Goal: Task Accomplishment & Management: Use online tool/utility

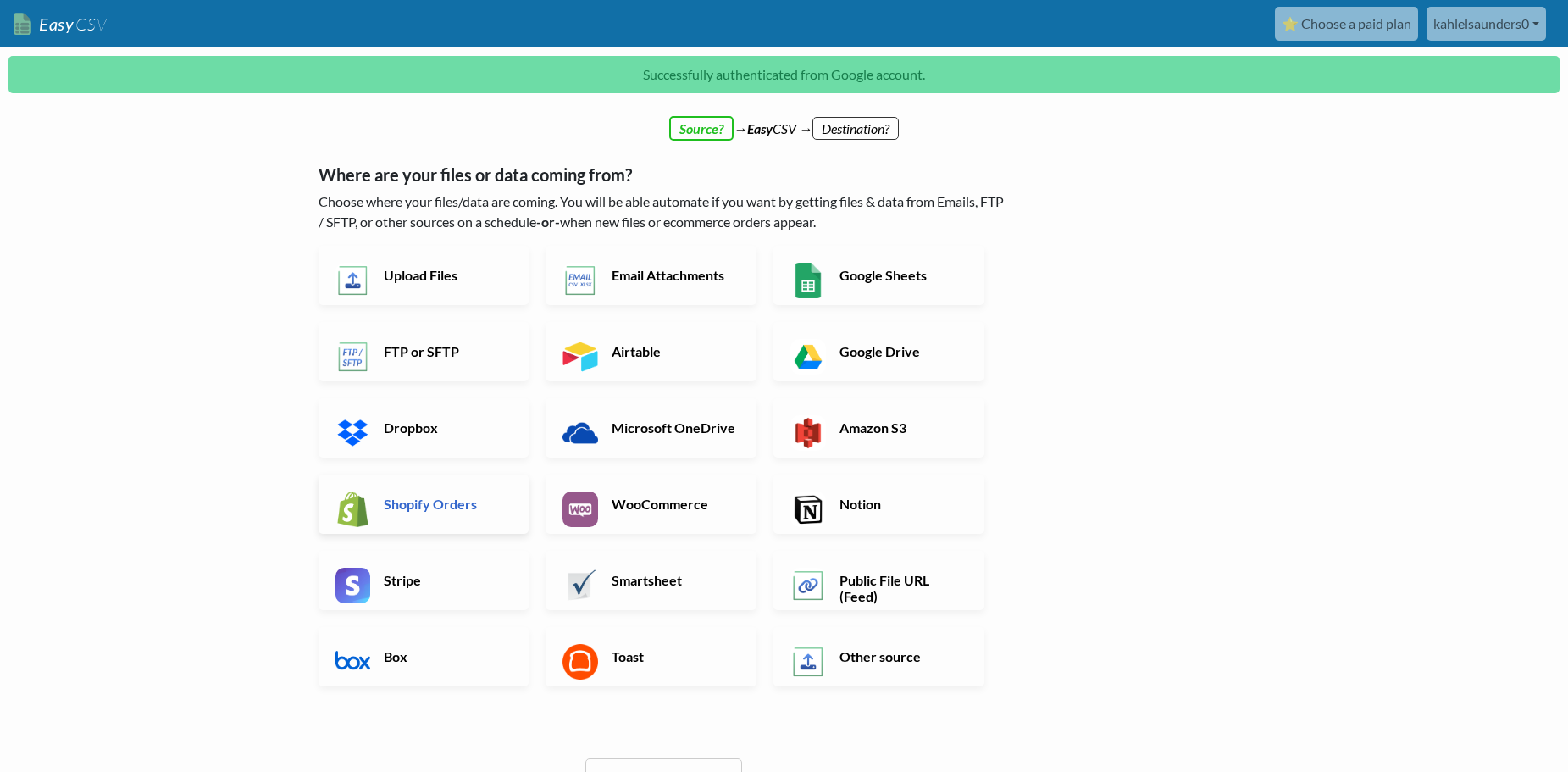
click at [370, 484] on link "Shopify Orders" at bounding box center [424, 504] width 211 height 59
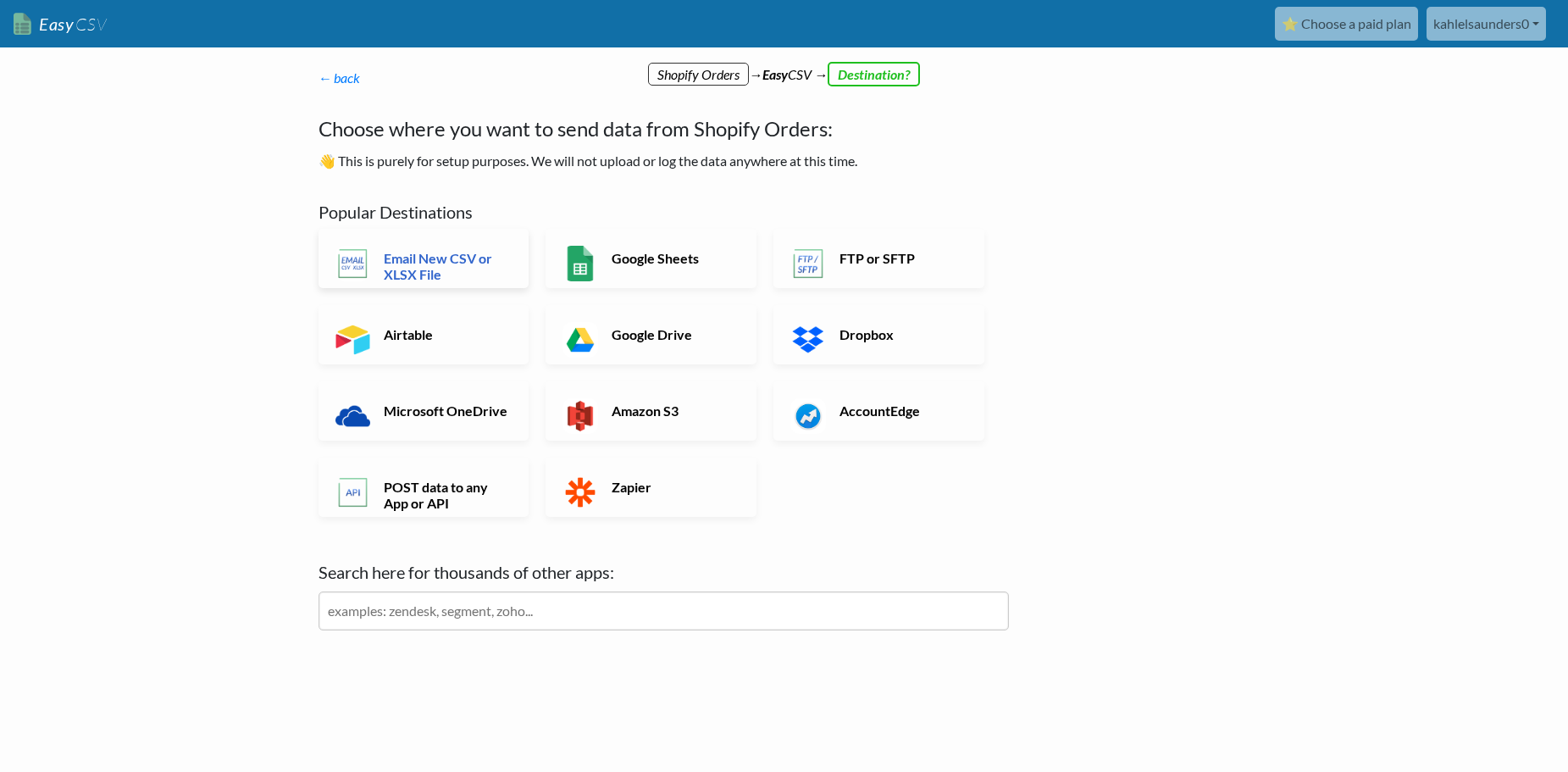
click at [485, 257] on h6 "Email New CSV or XLSX File" at bounding box center [446, 265] width 133 height 32
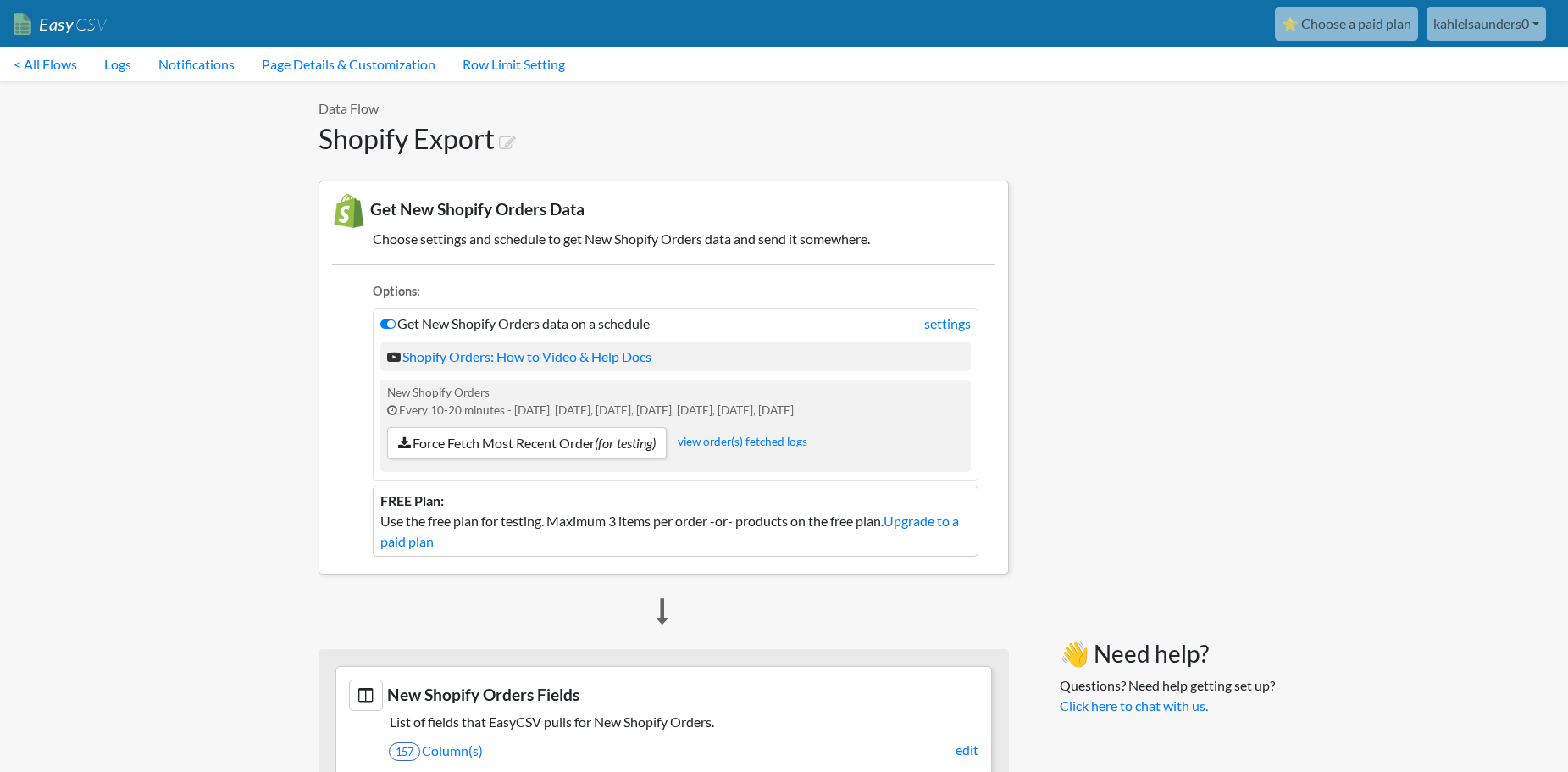
click at [69, 26] on link "Easy CSV" at bounding box center [60, 24] width 93 height 34
click at [74, 69] on link "< All Flows" at bounding box center [45, 64] width 90 height 34
click at [50, 54] on link "< All Flows" at bounding box center [45, 64] width 90 height 34
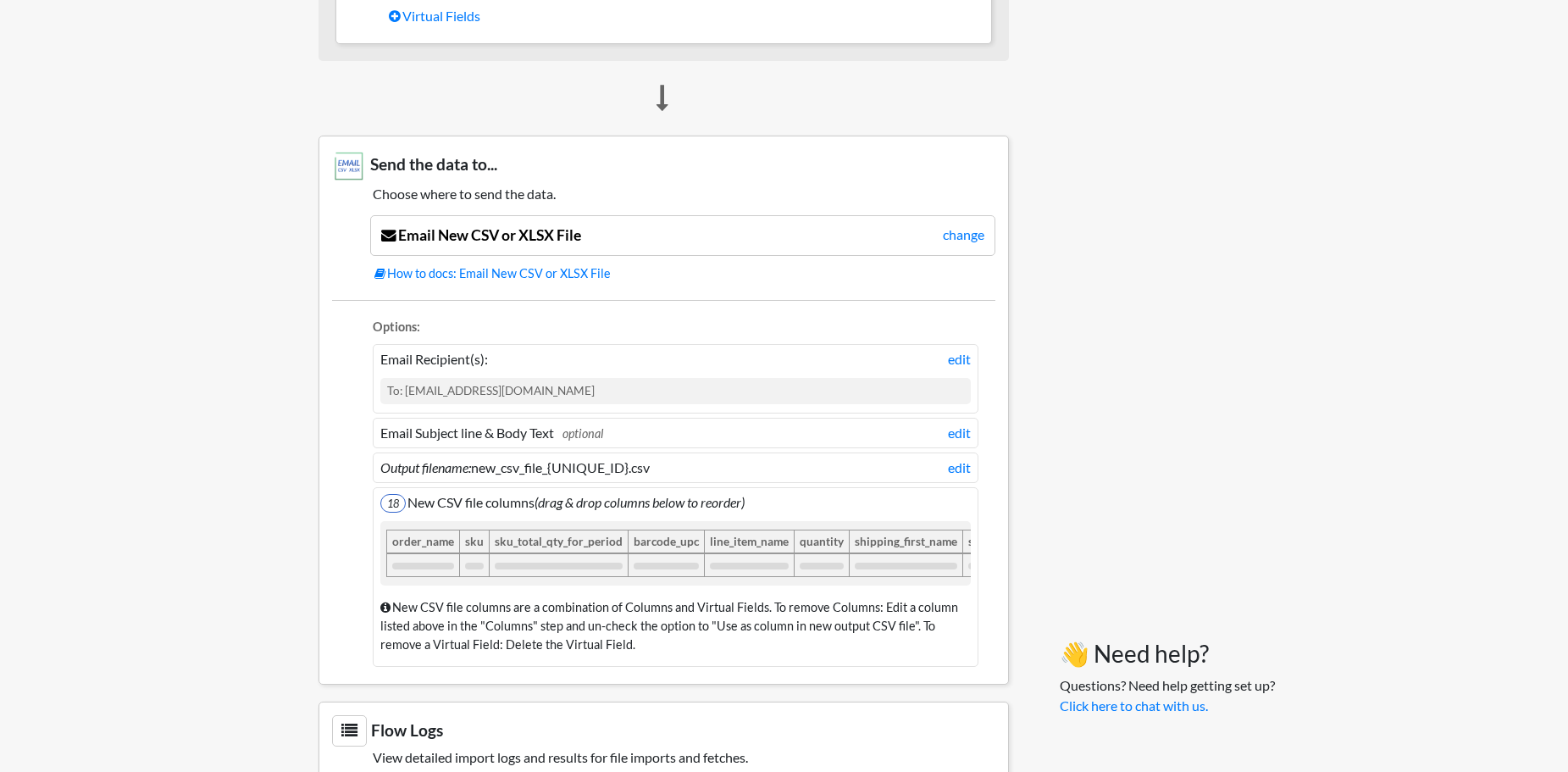
scroll to position [1097, 0]
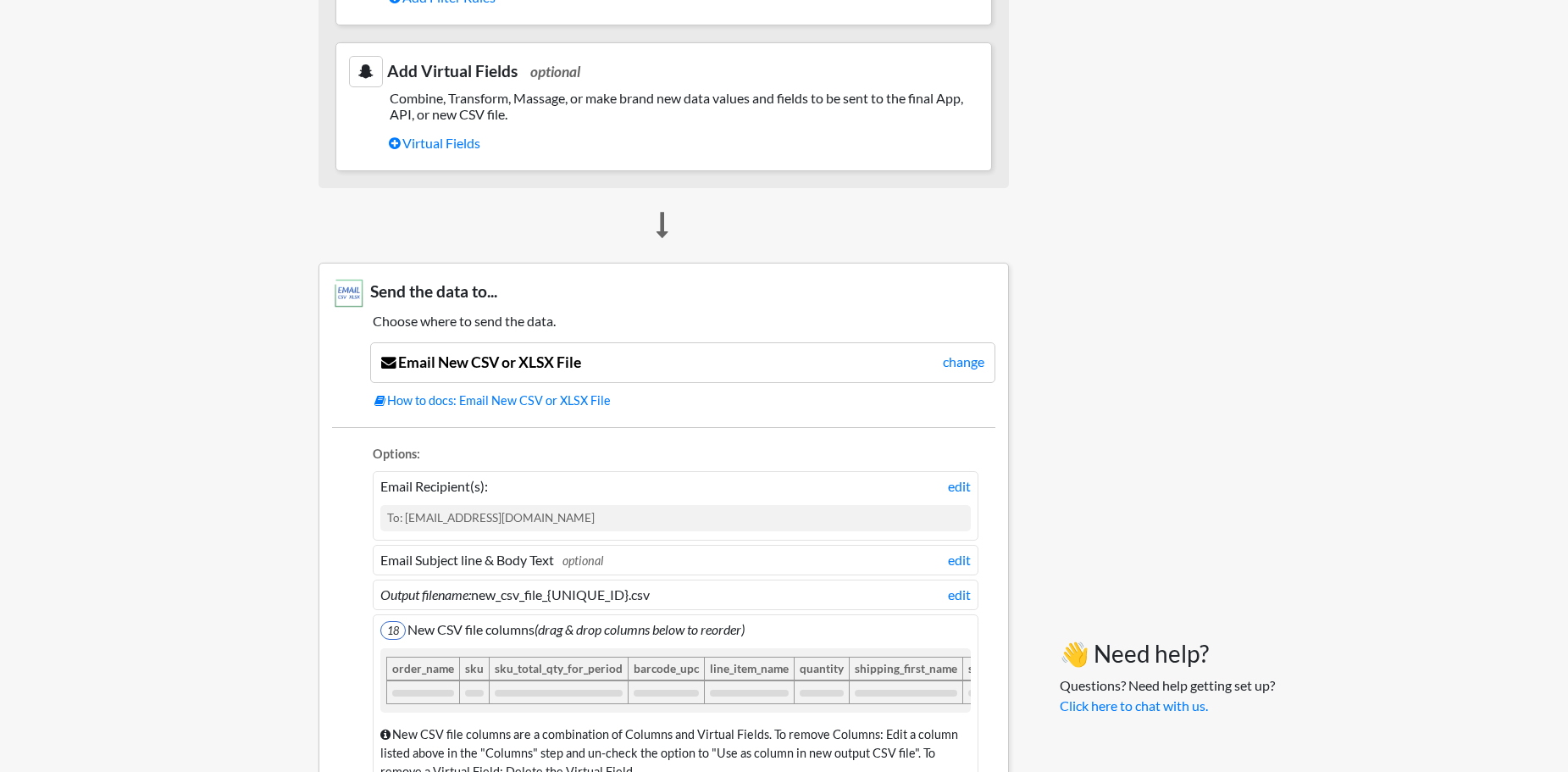
scroll to position [1097, 0]
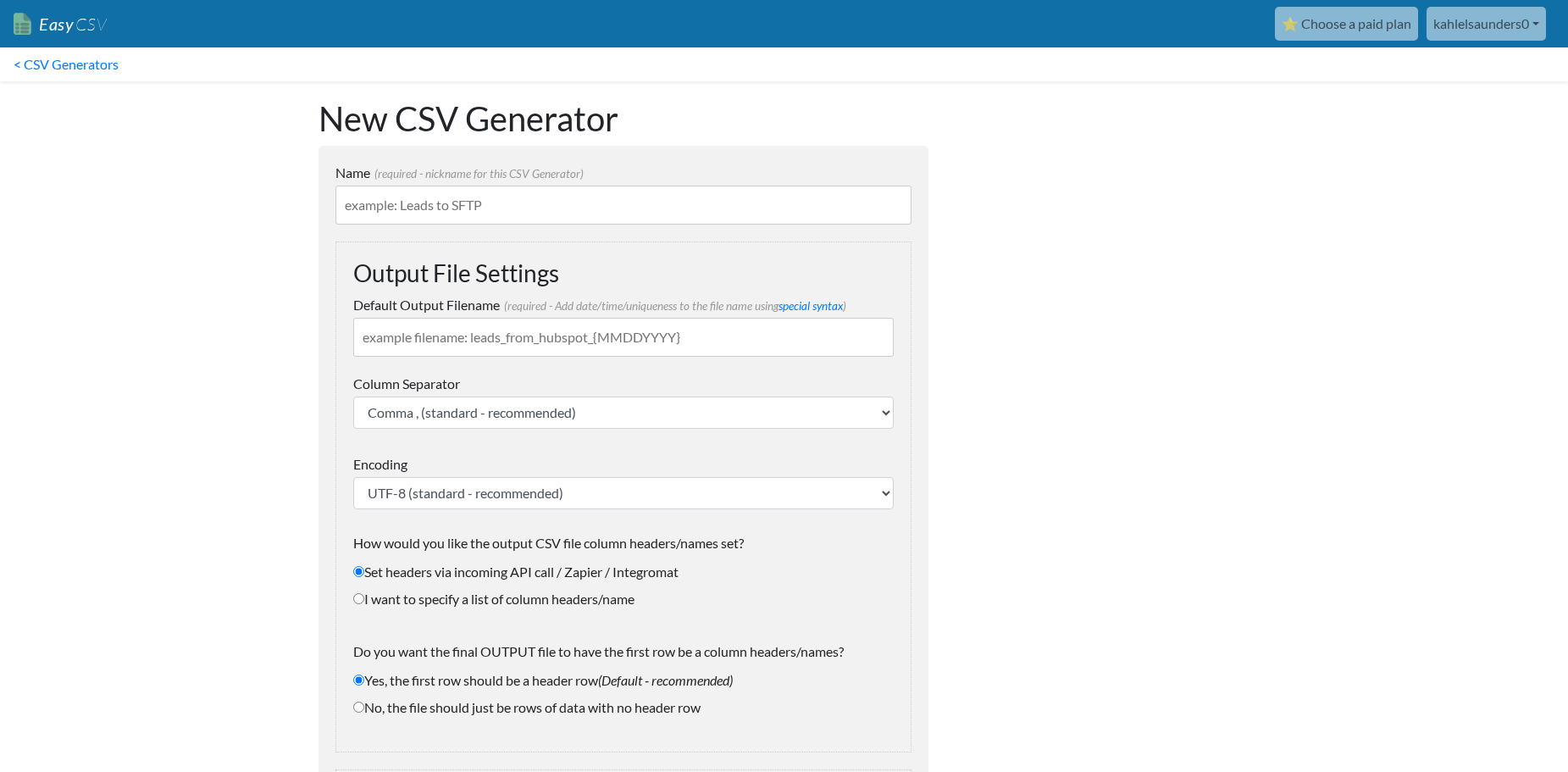
click at [414, 330] on input "Default Output Filename (required - Add date/time/uniqueness to the file name u…" at bounding box center [623, 337] width 540 height 39
click at [401, 393] on label "Column Separator" at bounding box center [623, 384] width 540 height 21
click at [401, 396] on select "Comma , (standard - recommended) Semicolon ; Tab \t Pipe |" at bounding box center [623, 412] width 540 height 32
click at [404, 406] on select "Comma , (standard - recommended) Semicolon ; Tab \t Pipe |" at bounding box center [623, 412] width 540 height 32
click at [344, 396] on div "Output File Settings Default Output Filename (required - Add date/time/uniquene…" at bounding box center [623, 496] width 576 height 511
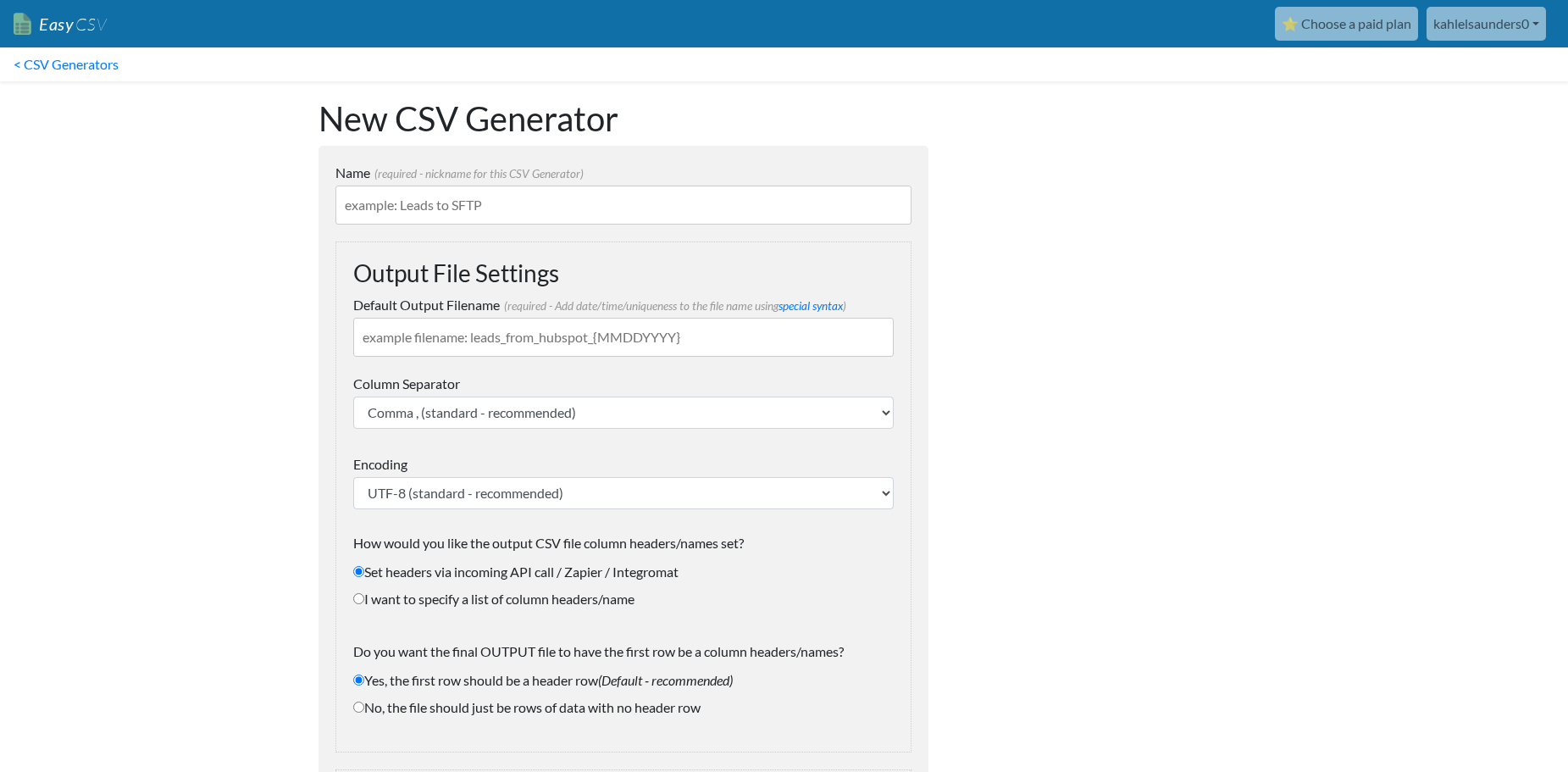
click at [404, 209] on input "Name (required - nickname for this CSV Generator)" at bounding box center [623, 204] width 576 height 39
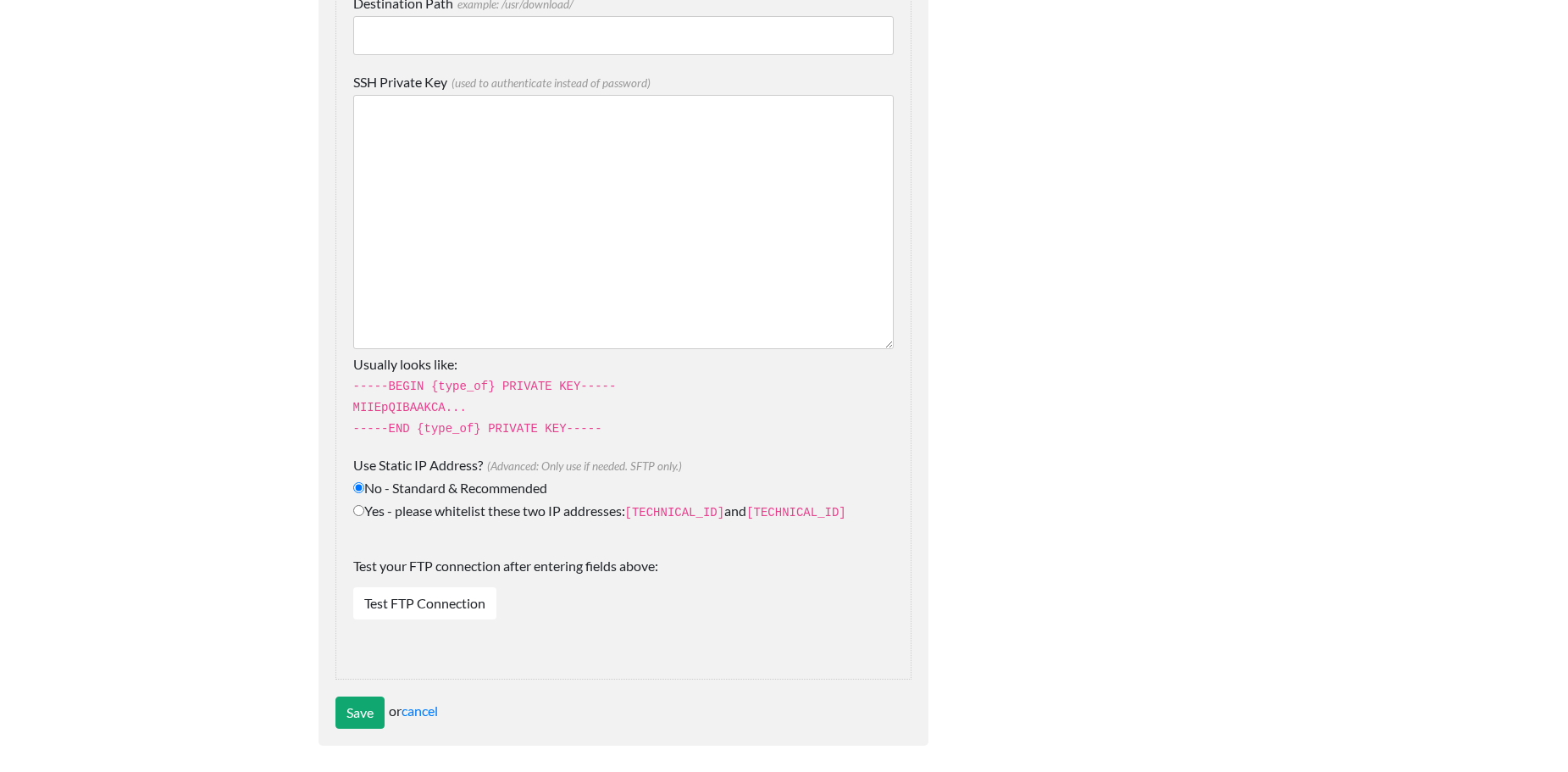
scroll to position [2425, 0]
